Goal: Transaction & Acquisition: Purchase product/service

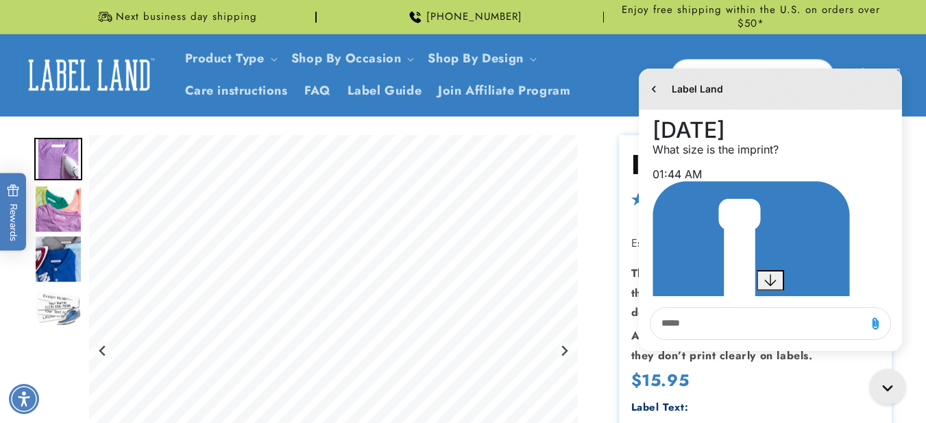
click at [874, 156] on p "What size is the imprint?" at bounding box center [771, 150] width 236 height 14
click at [830, 156] on p "What size is the imprint?" at bounding box center [771, 150] width 236 height 14
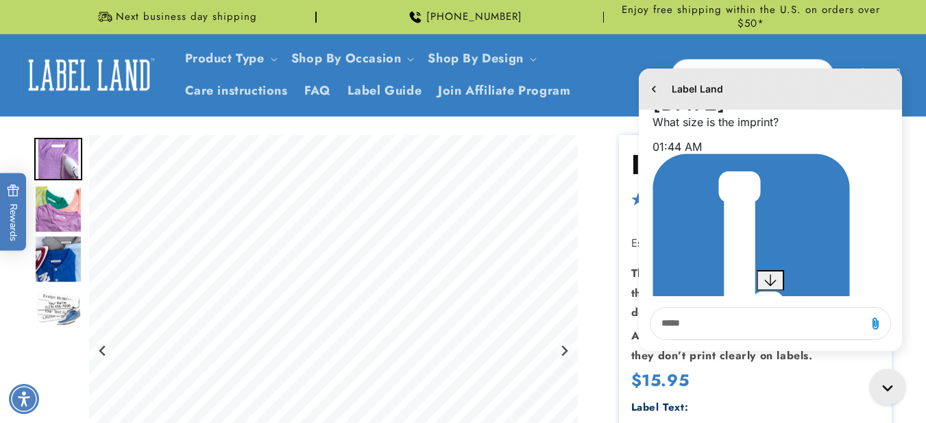
scroll to position [191, 0]
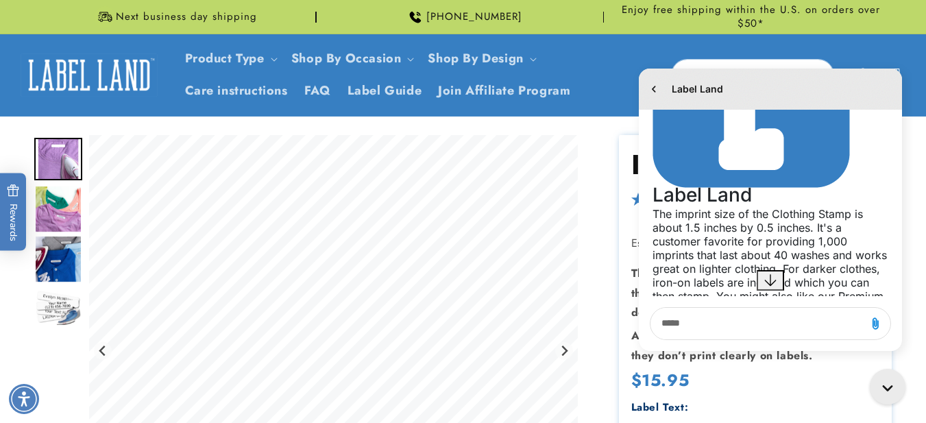
click at [908, 202] on div "Label Land History has been fetched [DATE] 1:44 AM. You said: What size is the …" at bounding box center [771, 212] width 284 height 300
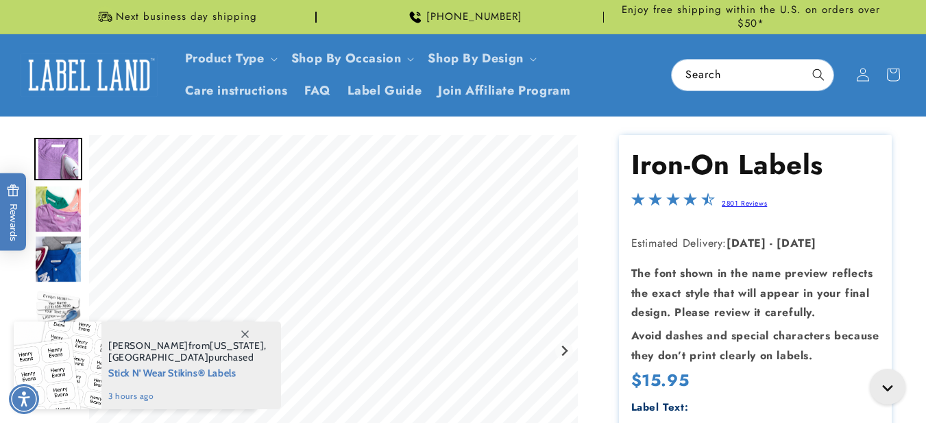
drag, startPoint x: 267, startPoint y: 133, endPoint x: 889, endPoint y: 163, distance: 622.7
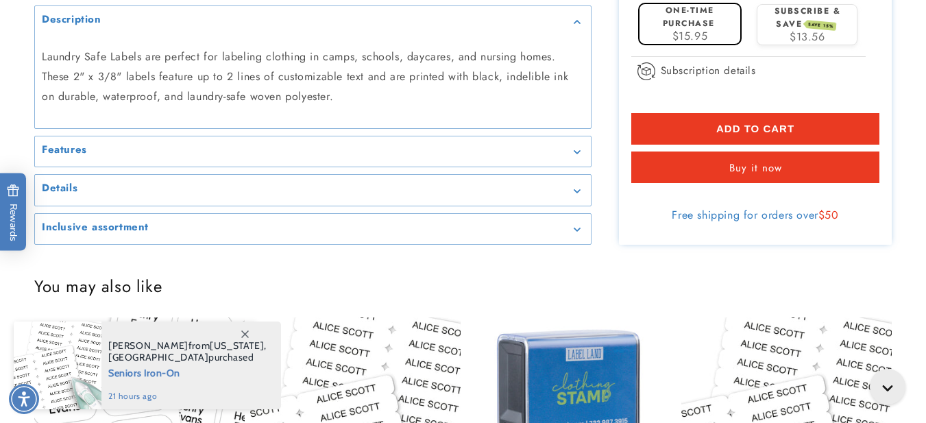
scroll to position [686, 0]
click at [577, 153] on icon "Gallery Viewer" at bounding box center [578, 150] width 6 height 3
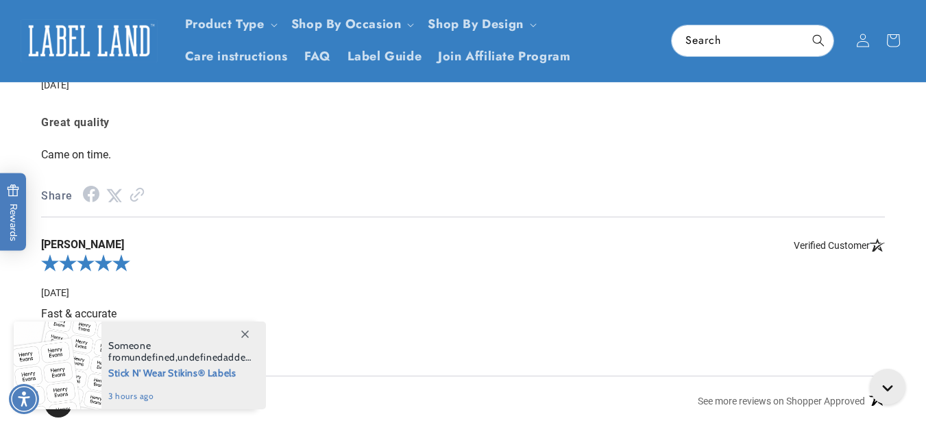
scroll to position [1756, 0]
